Goal: Task Accomplishment & Management: Complete application form

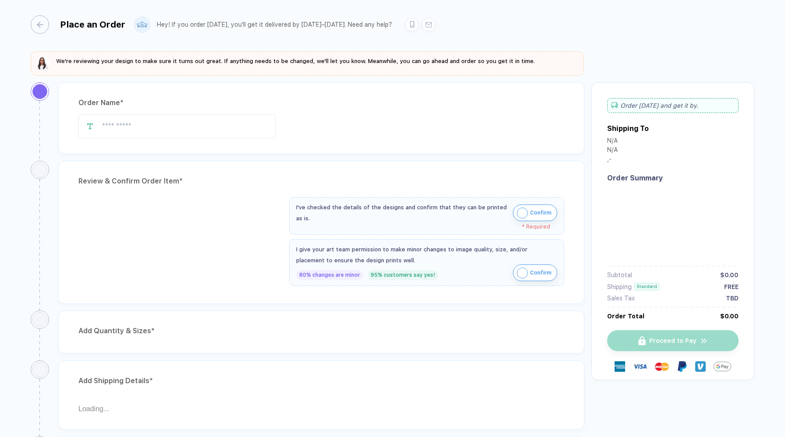
type input "**********"
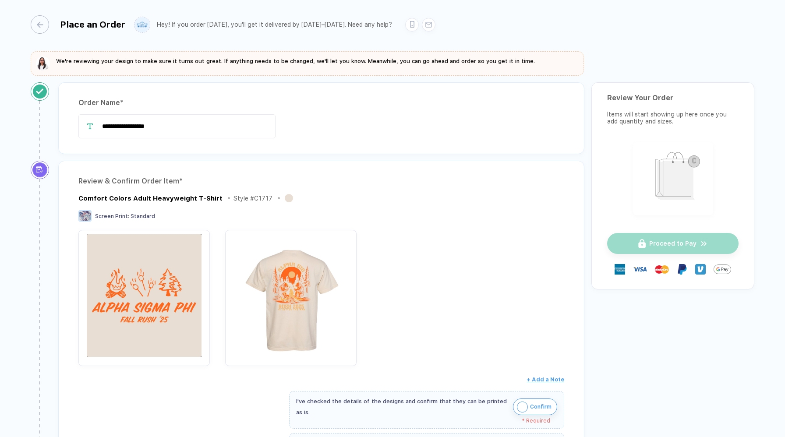
click at [153, 248] on img "button" at bounding box center [144, 295] width 123 height 123
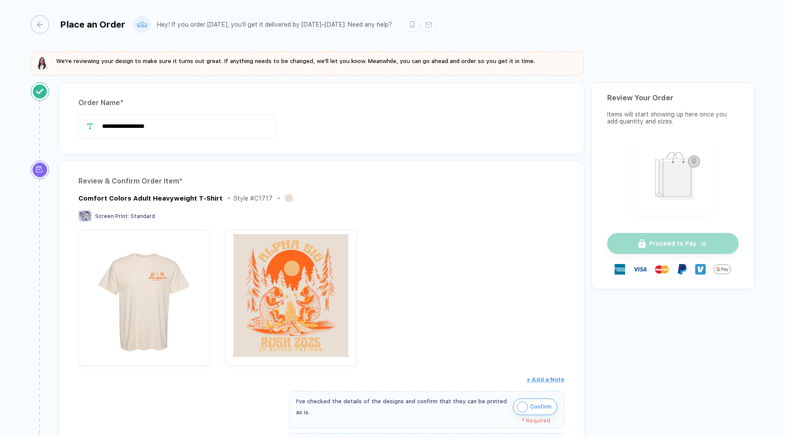
click at [290, 274] on img "button" at bounding box center [291, 295] width 123 height 123
